Goal: Navigation & Orientation: Find specific page/section

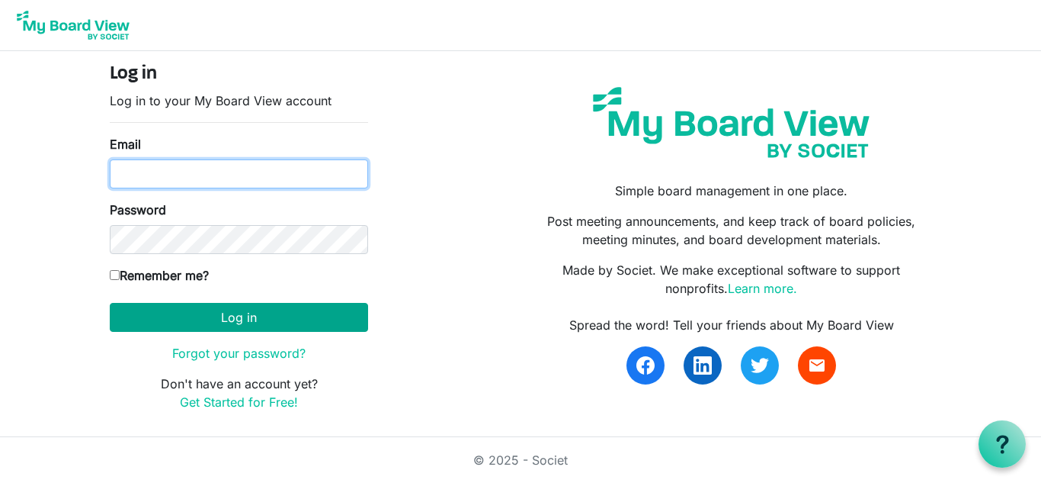
type input "kperdue@newdirectionscc.org"
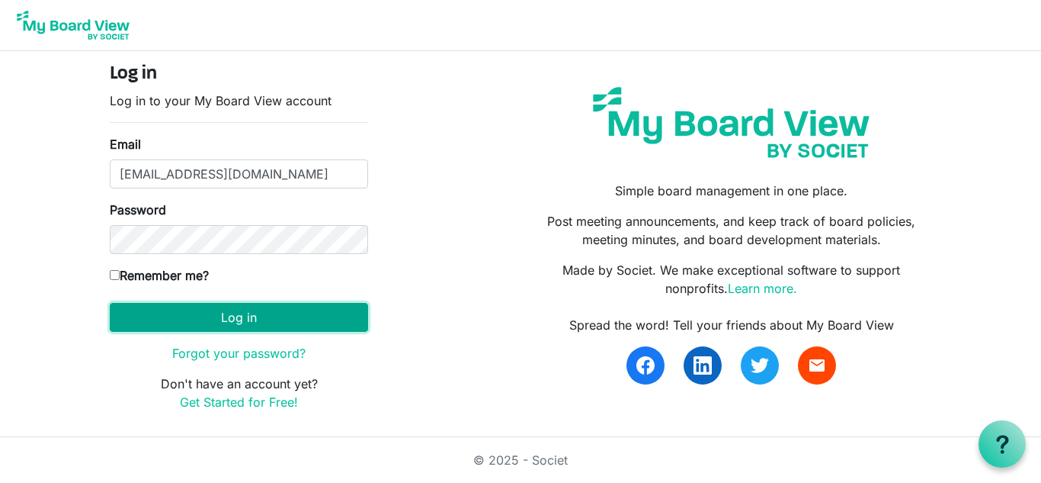
click at [233, 306] on button "Log in" at bounding box center [239, 317] width 258 height 29
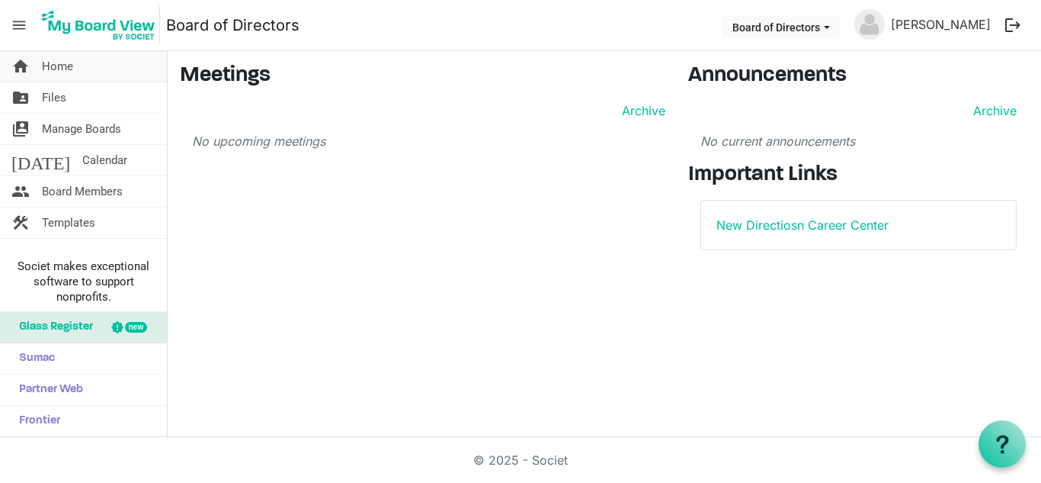
click at [85, 69] on link "home Home" at bounding box center [83, 66] width 167 height 30
click at [91, 86] on link "folder_shared Files" at bounding box center [83, 97] width 167 height 30
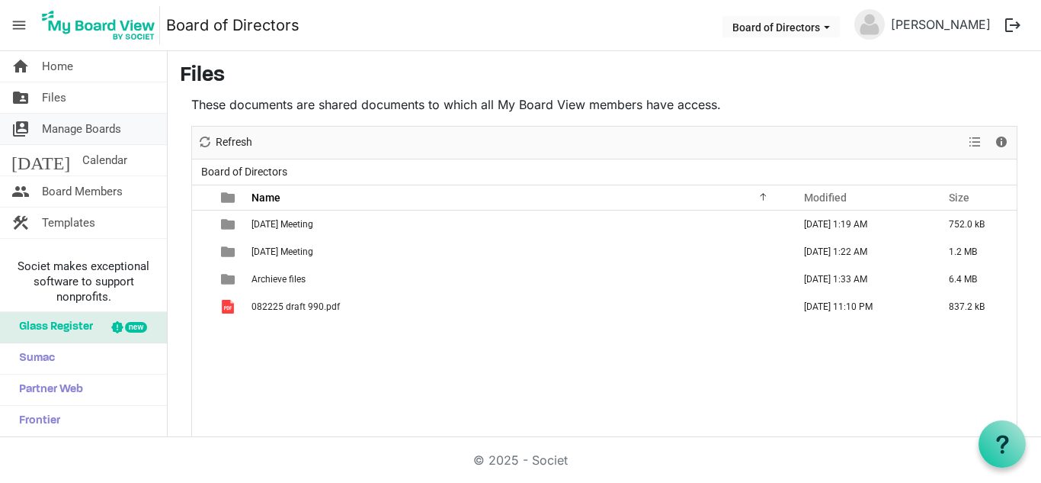
click at [91, 120] on span "Manage Boards" at bounding box center [81, 129] width 79 height 30
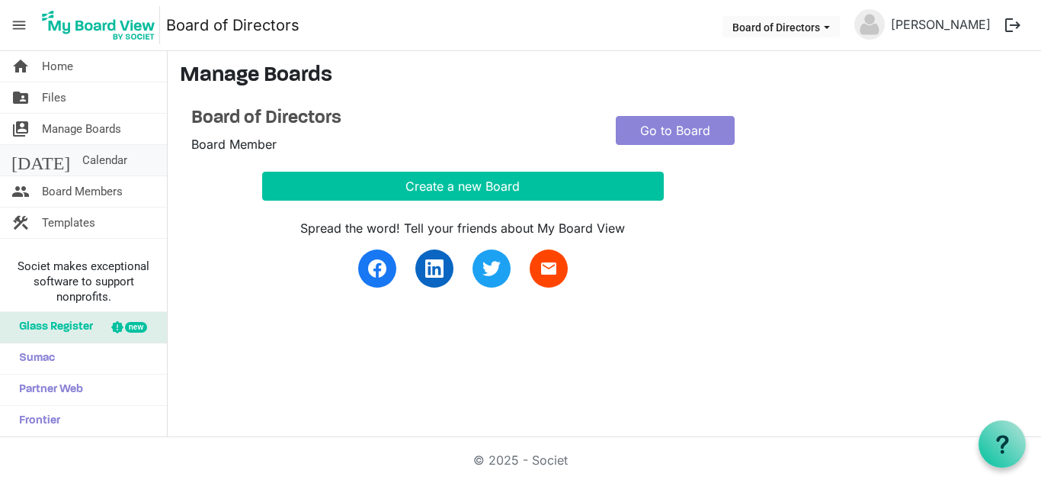
click at [85, 156] on span "Calendar" at bounding box center [104, 160] width 45 height 30
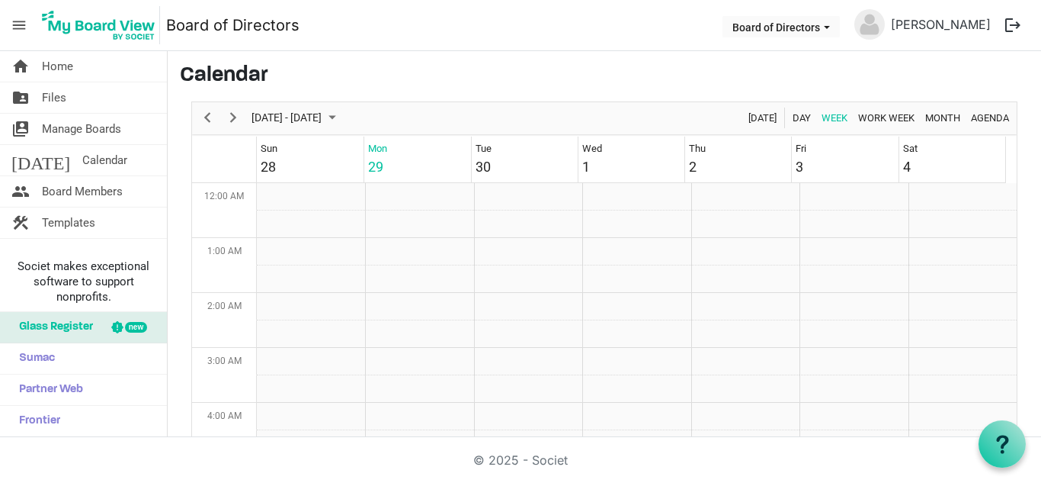
scroll to position [494, 0]
click at [86, 133] on span "Manage Boards" at bounding box center [81, 129] width 79 height 30
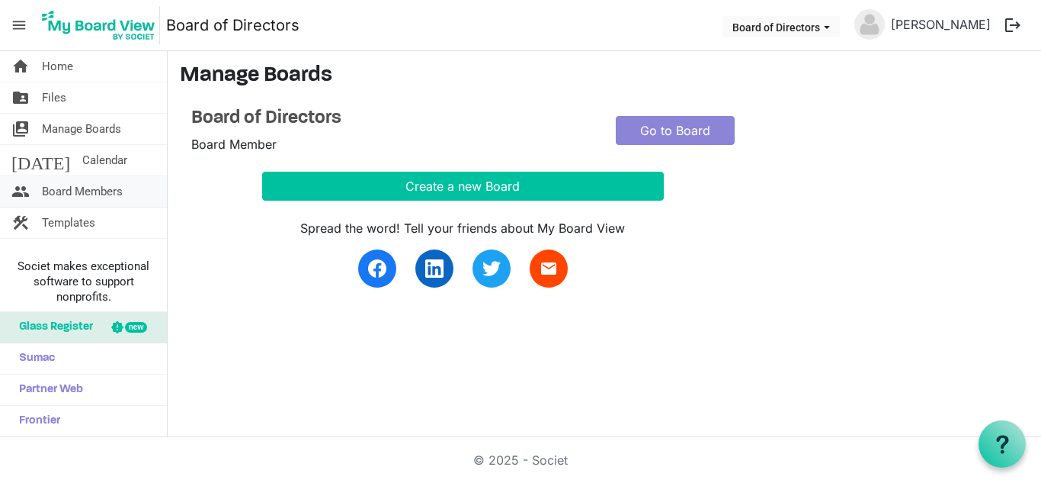
click at [51, 181] on span "Board Members" at bounding box center [82, 191] width 81 height 30
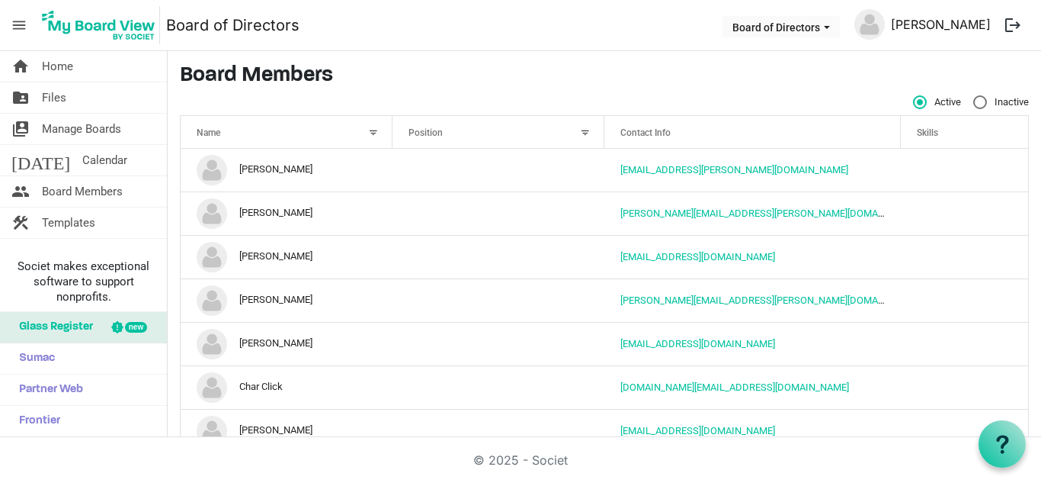
click at [920, 21] on link "[PERSON_NAME]" at bounding box center [941, 24] width 112 height 30
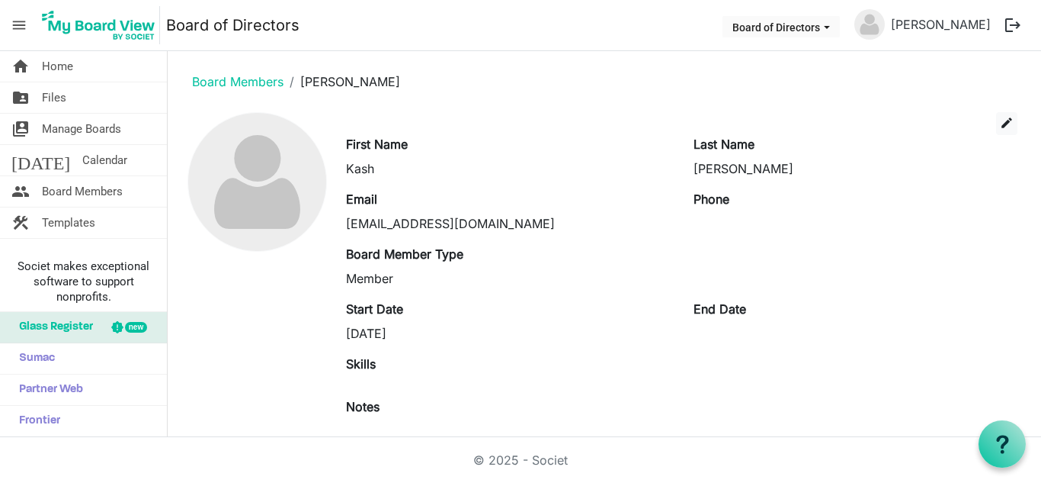
click at [1013, 21] on button "logout" at bounding box center [1013, 25] width 32 height 32
